Goal: Information Seeking & Learning: Find specific fact

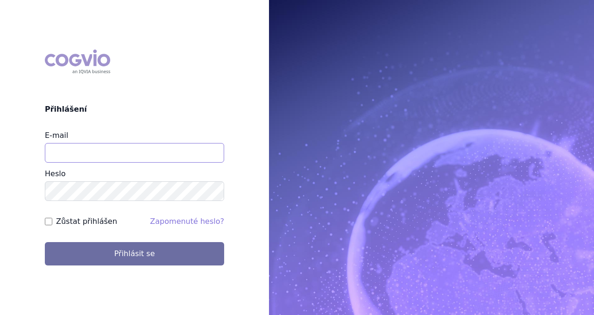
click at [110, 147] on input "E-mail" at bounding box center [134, 153] width 179 height 20
type input "michaela.x.tauchmanova@gsk.com"
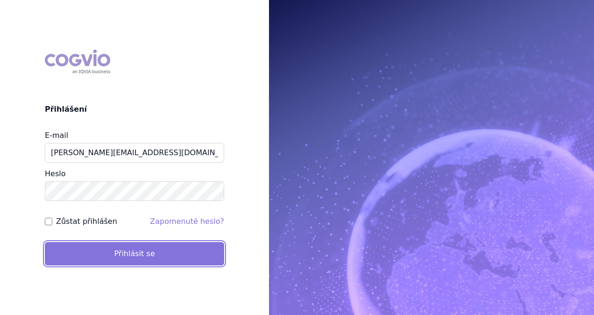
click at [139, 229] on button "Přihlásit se" at bounding box center [134, 253] width 179 height 23
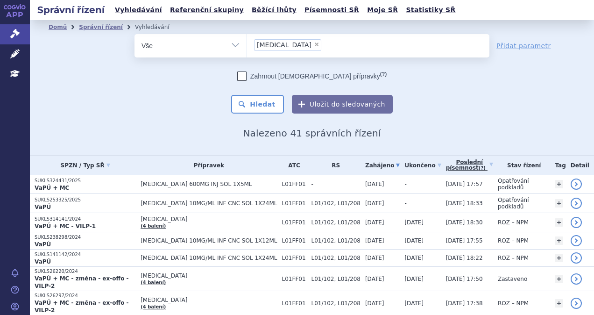
click at [314, 43] on span "×" at bounding box center [317, 45] width 6 height 6
click at [247, 43] on select "opdivo" at bounding box center [247, 45] width 0 height 23
select select
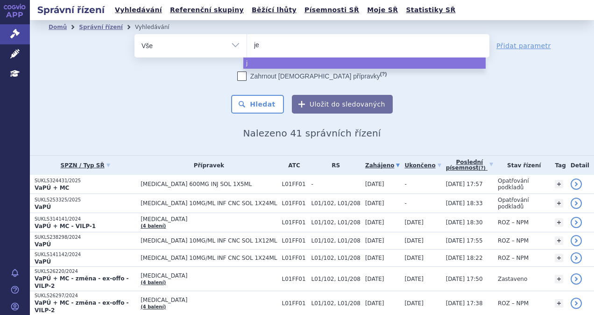
type input "jem"
type input "jempe"
type input "jemperli"
select select "jemperli"
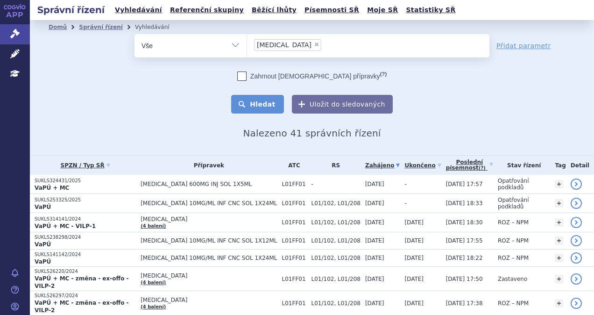
click at [262, 99] on button "Hledat" at bounding box center [257, 104] width 53 height 19
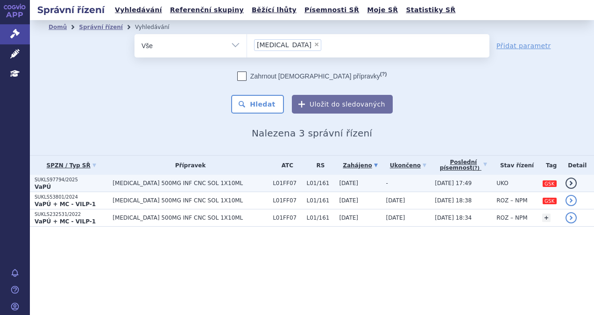
click at [130, 186] on td "JEMPERLI 500MG INF CNC SOL 1X10ML" at bounding box center [188, 183] width 160 height 17
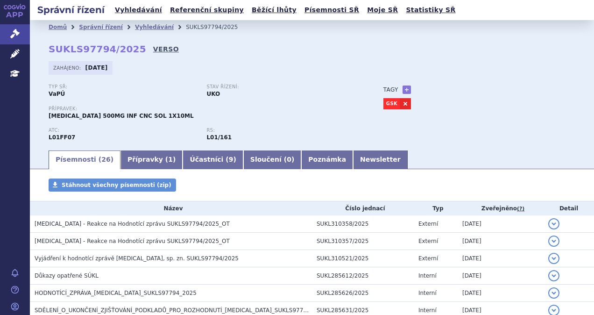
click at [153, 47] on link "VERSO" at bounding box center [166, 48] width 26 height 9
drag, startPoint x: 130, startPoint y: 51, endPoint x: 50, endPoint y: 52, distance: 79.4
click at [50, 52] on strong "SUKLS97794/2025" at bounding box center [98, 48] width 98 height 11
copy strong "SUKLS97794/2025"
click at [588, 53] on div "Správní řízení Vyhledávání Referenční skupiny Běžící lhůty Písemnosti SŘ Moje S…" at bounding box center [312, 157] width 564 height 315
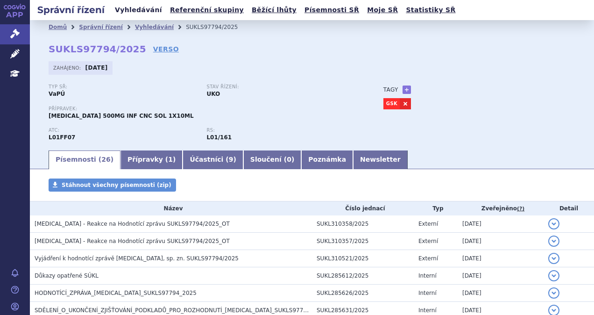
click at [136, 9] on link "Vyhledávání" at bounding box center [138, 10] width 53 height 13
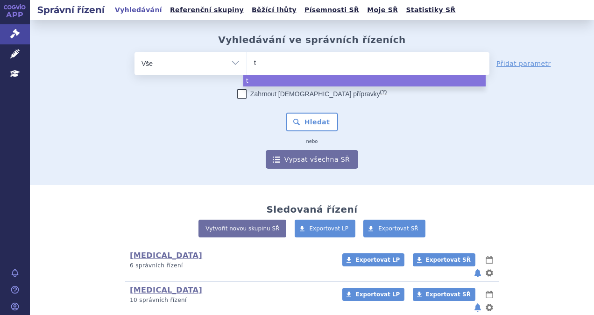
type input "ta"
type input "talv"
type input "talve"
type input "talvey"
select select "talvey"
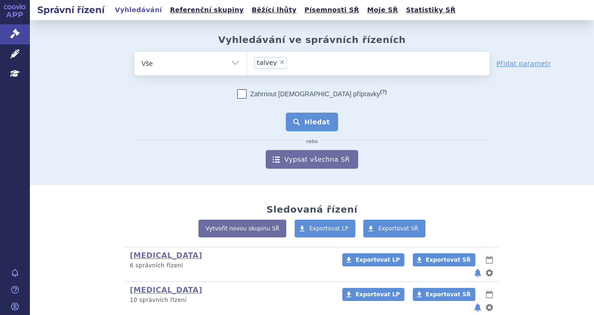
click at [295, 118] on button "Hledat" at bounding box center [312, 122] width 53 height 19
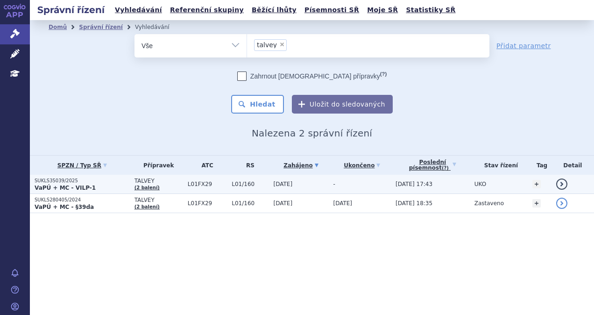
click at [244, 187] on td "L01/160" at bounding box center [248, 184] width 42 height 19
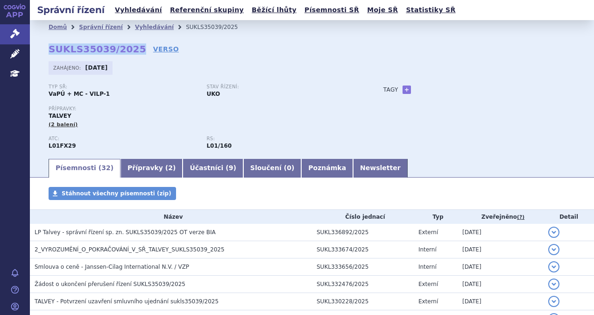
drag, startPoint x: 130, startPoint y: 51, endPoint x: 46, endPoint y: 50, distance: 84.1
click at [46, 50] on div "Domů Správní řízení Vyhledávání SUKLS35039/2025 SUKLS35039/2025 VERSO Zahájeno:…" at bounding box center [312, 95] width 564 height 123
copy strong "SUKLS35039/2025"
click at [154, 46] on link "VERSO" at bounding box center [166, 48] width 26 height 9
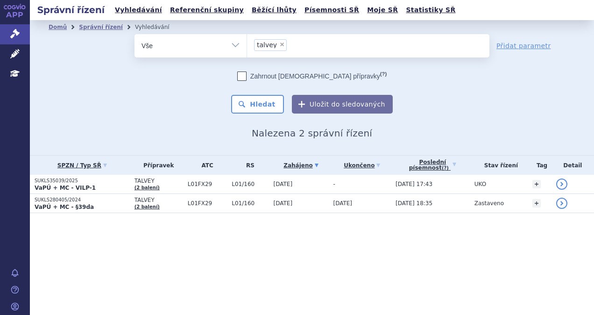
click at [279, 43] on span "×" at bounding box center [282, 45] width 6 height 6
click at [247, 43] on select "talvey" at bounding box center [247, 45] width 0 height 23
select select
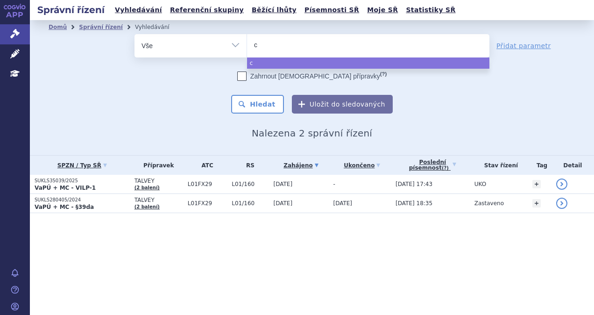
type input "ca"
type input "car"
type input "carvy"
type input "carvyk"
type input "carvykti"
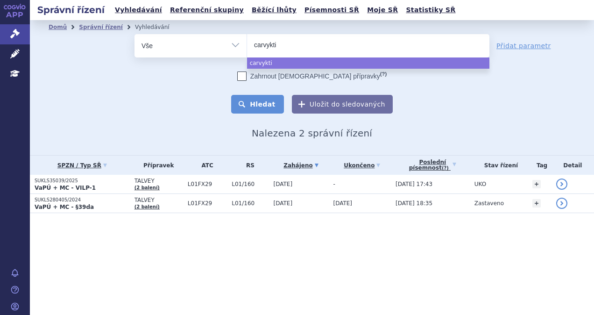
select select "carvykti"
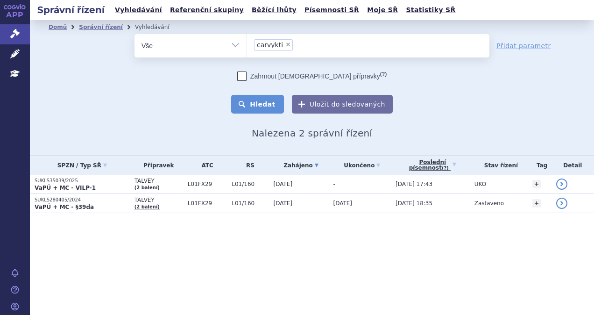
click at [268, 107] on button "Hledat" at bounding box center [257, 104] width 53 height 19
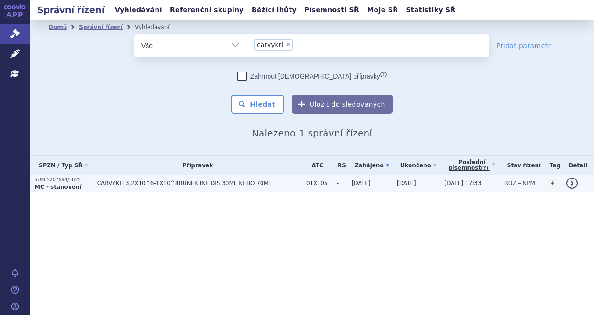
click at [255, 184] on span "CARVYKTI 3,2X10^6-1X10^8BUNĚK INF DIS 30ML NEBO 70ML" at bounding box center [198, 183] width 202 height 7
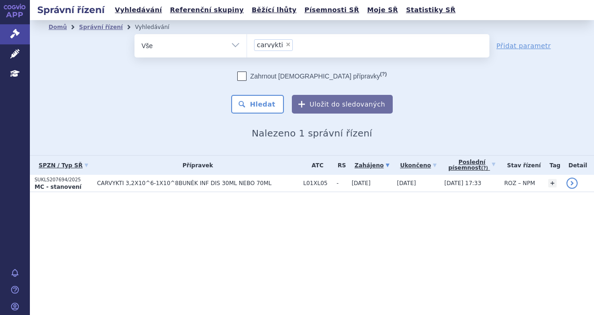
click at [285, 45] on span "×" at bounding box center [288, 45] width 6 height 6
click at [247, 45] on select "carvykti" at bounding box center [247, 45] width 0 height 23
select select
click at [284, 45] on ul at bounding box center [368, 44] width 242 height 20
click at [247, 45] on select "carvykti" at bounding box center [247, 45] width 0 height 23
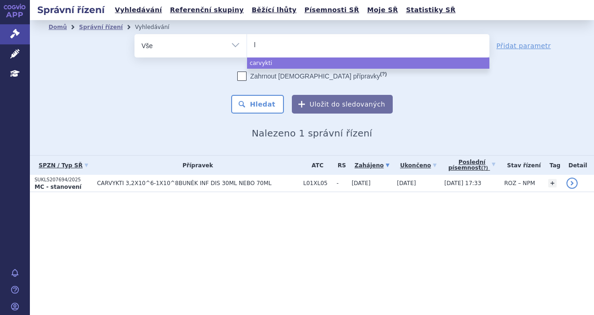
type input "ly"
type input "lyn"
type input "lynpa"
type input "lynpar"
type input "lynparza"
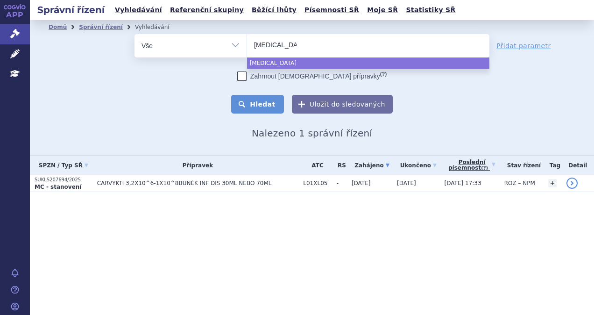
select select "lynparza"
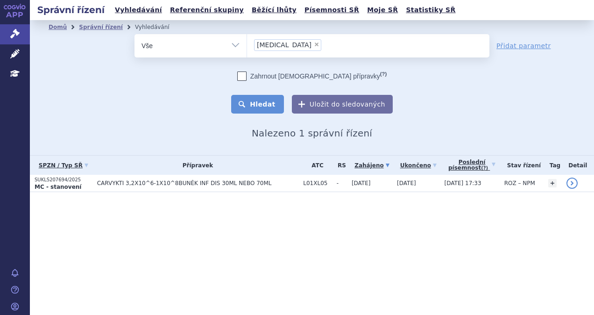
click at [265, 107] on button "Hledat" at bounding box center [257, 104] width 53 height 19
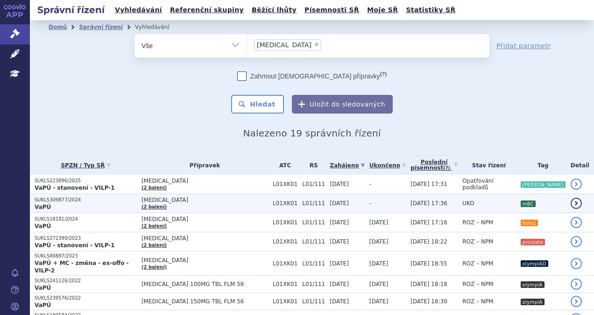
click at [222, 204] on td "LYNPARZA (2 balení)" at bounding box center [202, 203] width 131 height 19
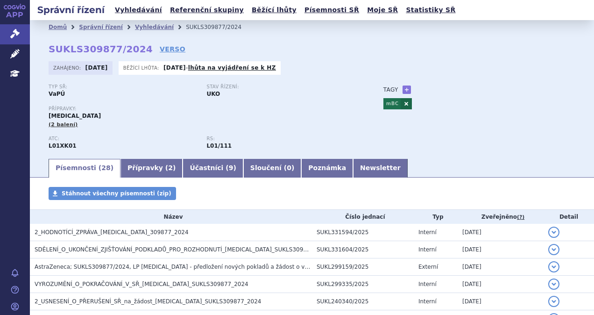
click at [389, 105] on link "mBC" at bounding box center [393, 103] width 18 height 11
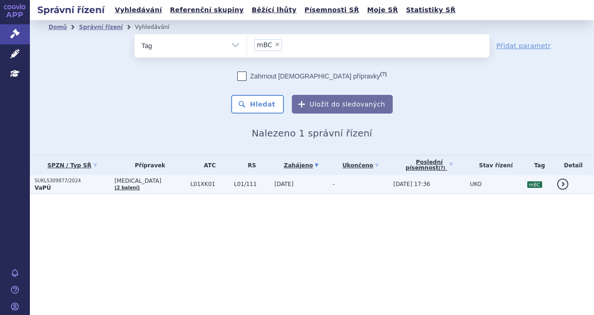
click at [280, 182] on span "[DATE]" at bounding box center [284, 184] width 19 height 7
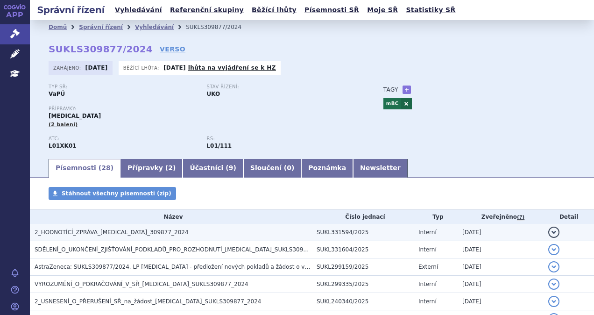
click at [140, 230] on span "2_HODNOTÍCÍ_ZPRÁVA_[MEDICAL_DATA]_309877_2024" at bounding box center [112, 232] width 154 height 7
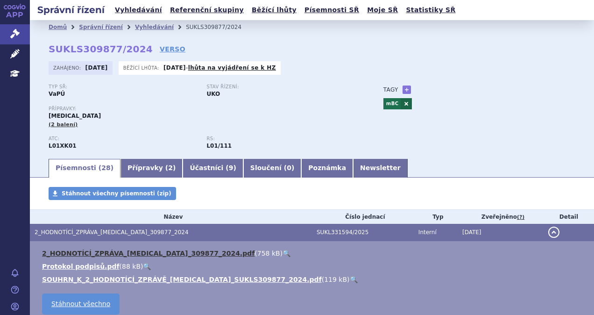
click at [129, 251] on link "2_HODNOTÍCÍ_ZPRÁVA_[MEDICAL_DATA]_309877_2024.pdf" at bounding box center [148, 252] width 213 height 7
